Goal: Task Accomplishment & Management: Manage account settings

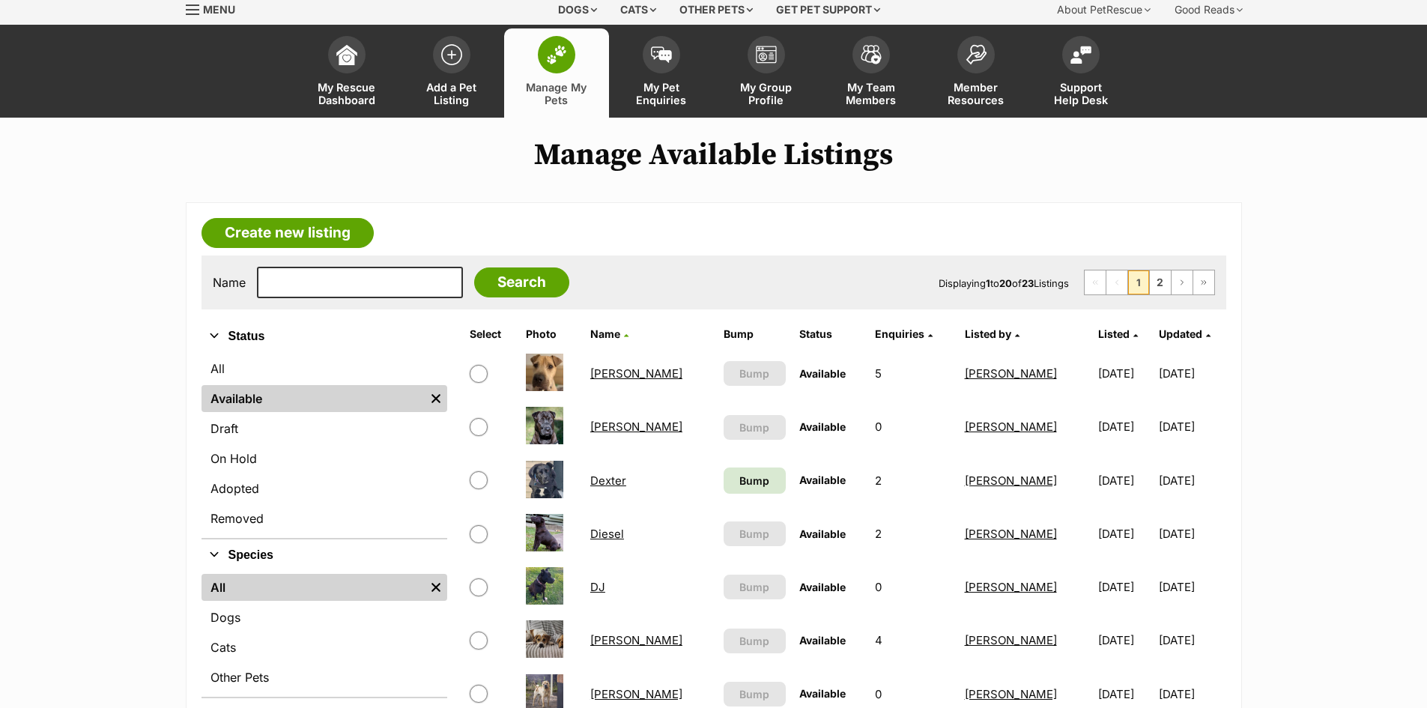
scroll to position [75, 0]
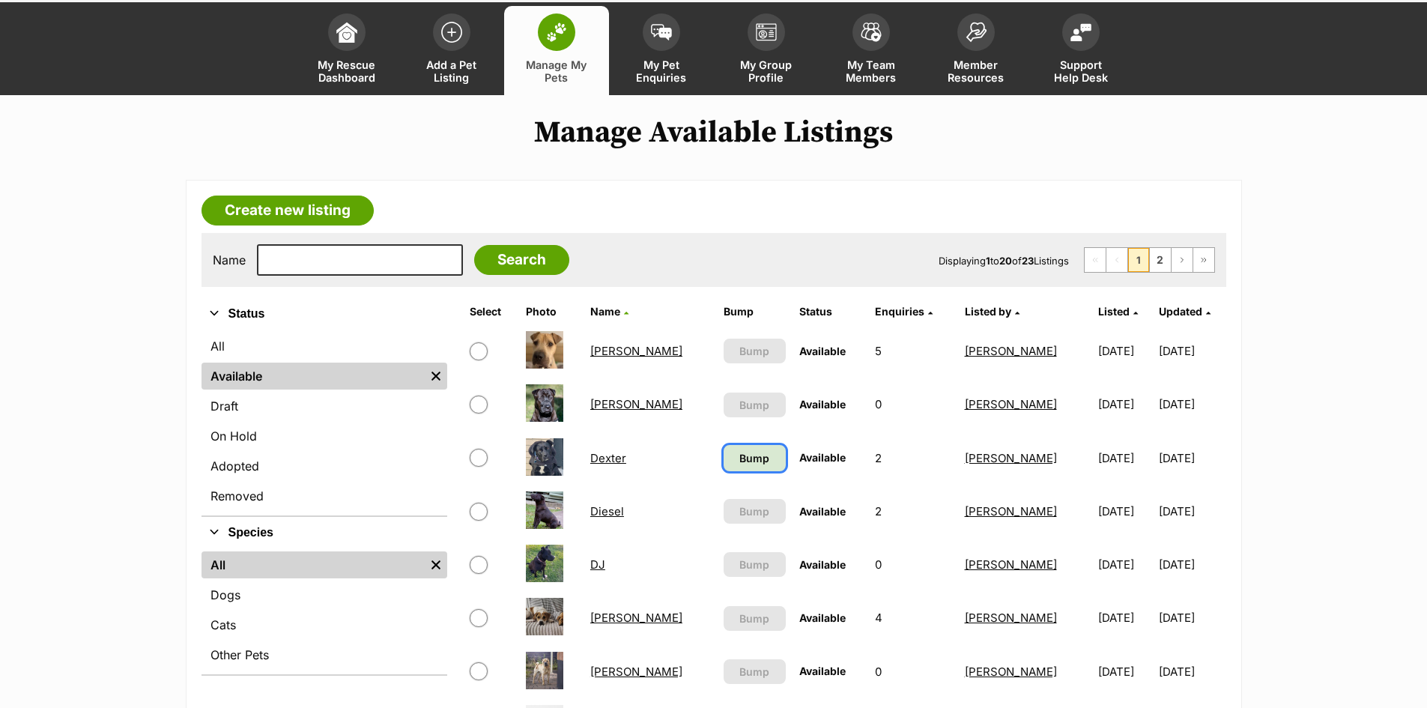
click at [739, 463] on span "Bump" at bounding box center [754, 458] width 30 height 16
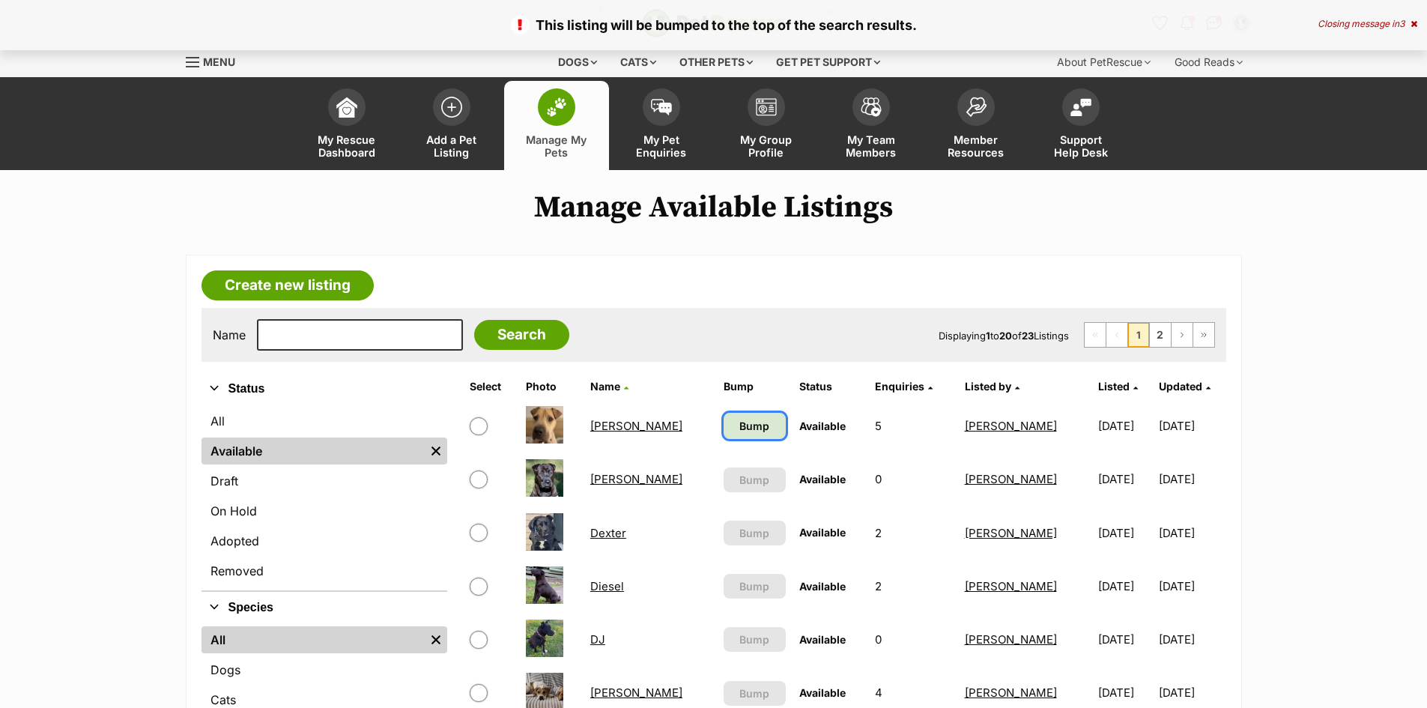
click at [724, 425] on link "Bump" at bounding box center [755, 426] width 62 height 26
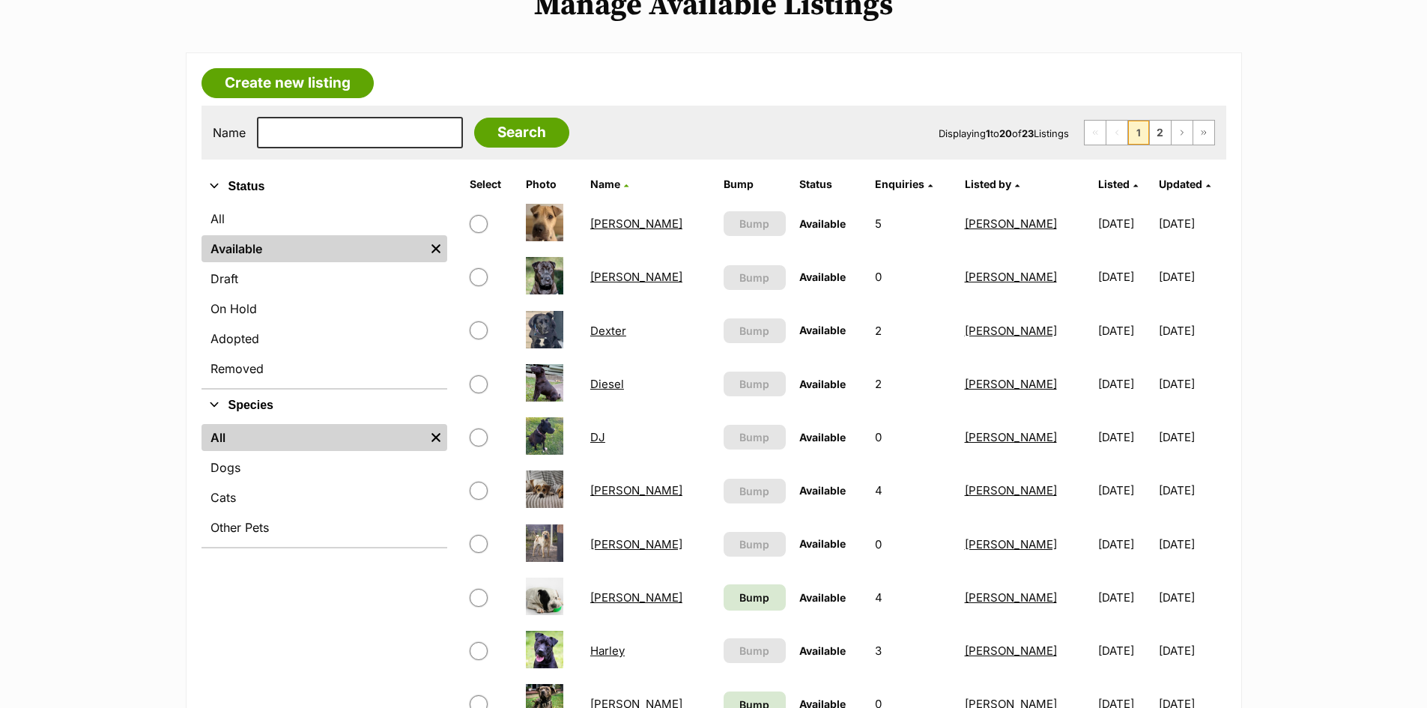
scroll to position [300, 0]
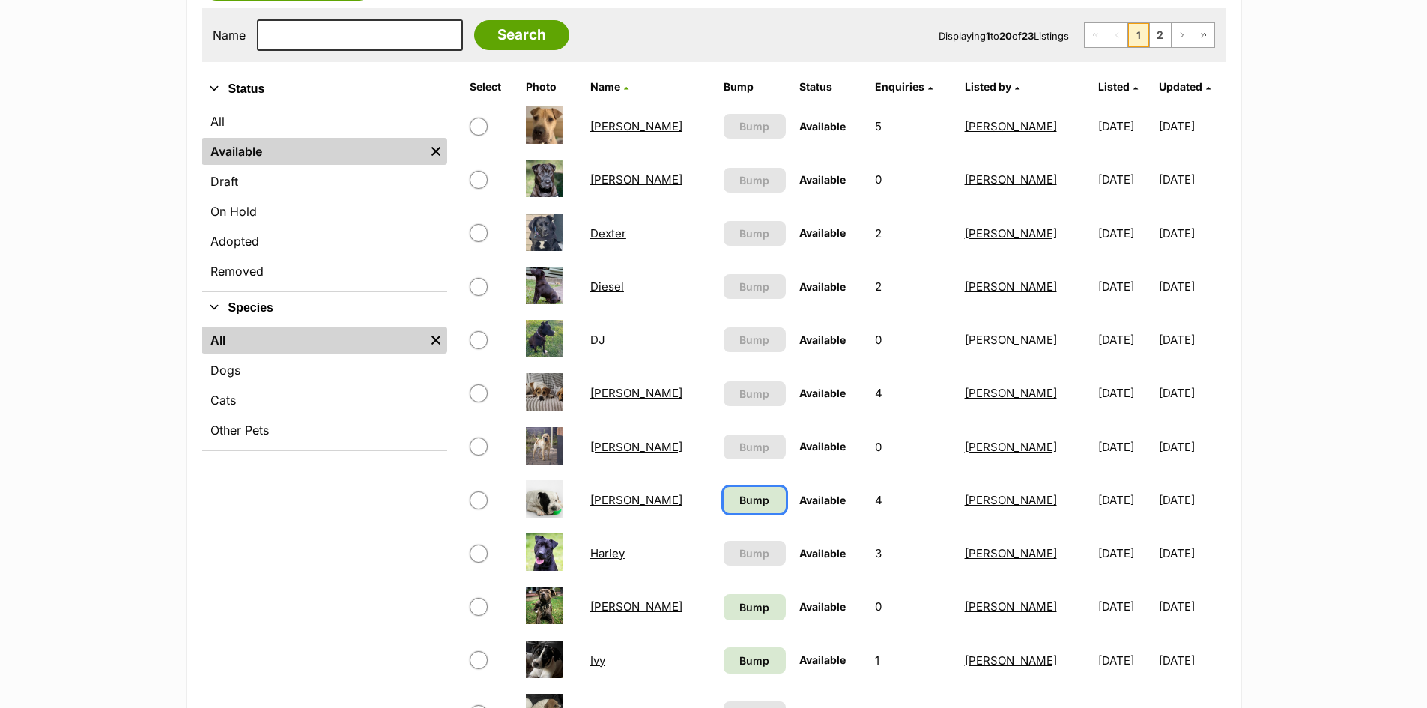
click at [739, 499] on span "Bump" at bounding box center [754, 500] width 30 height 16
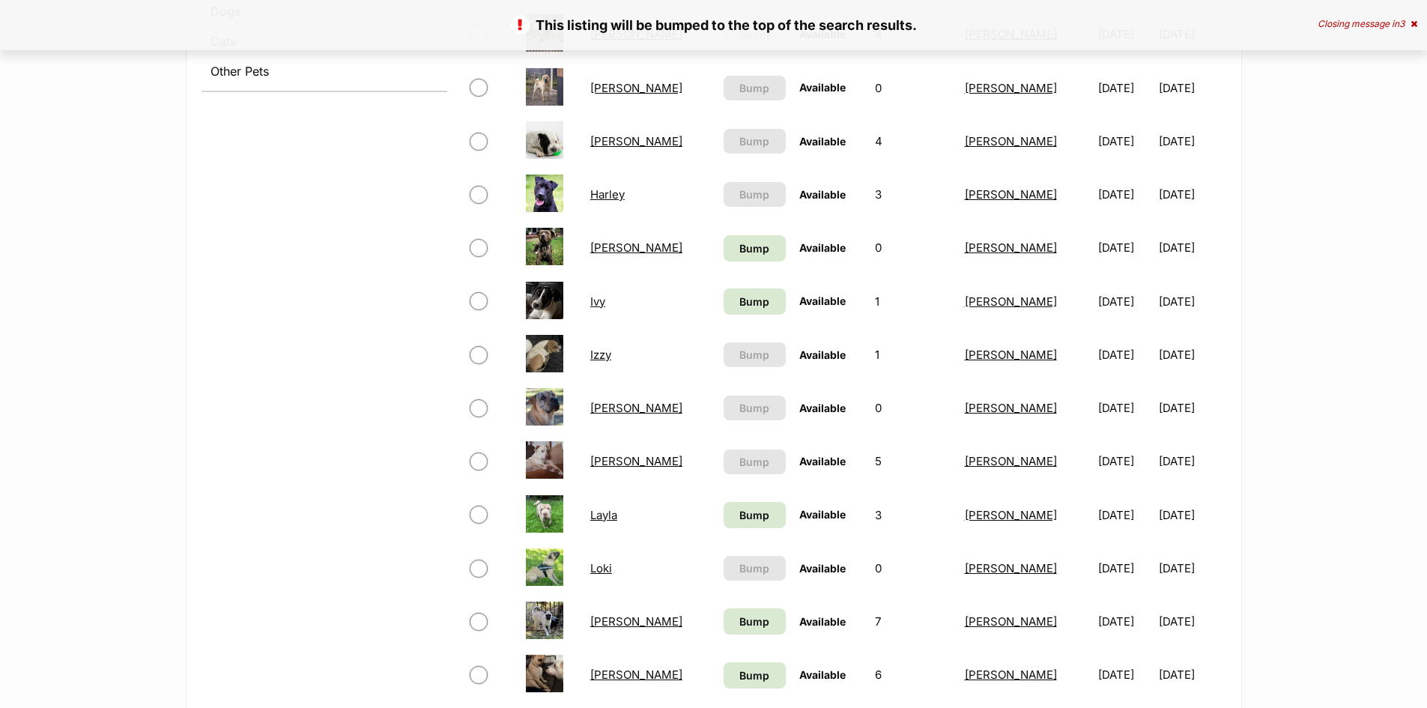
scroll to position [674, 0]
